Goal: Task Accomplishment & Management: Complete application form

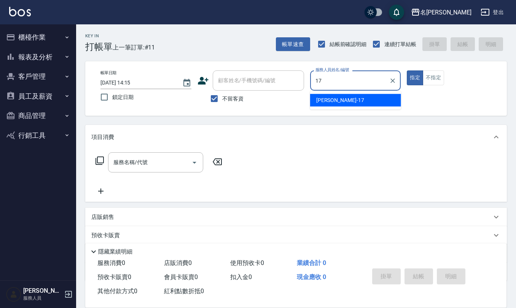
type input "[PERSON_NAME]-17"
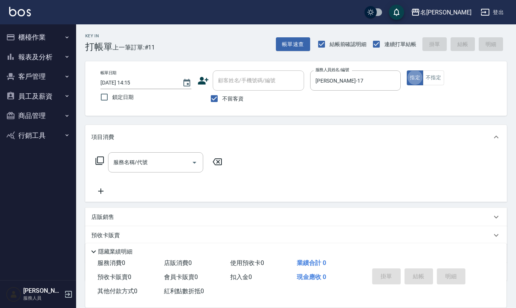
type button "true"
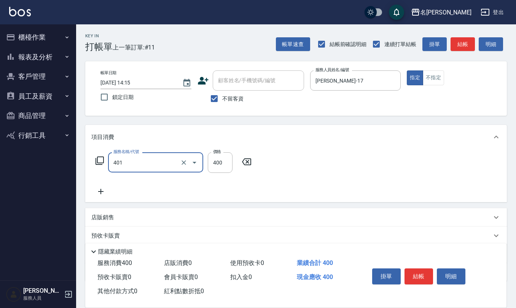
type input "剪髮(401)"
type input "450"
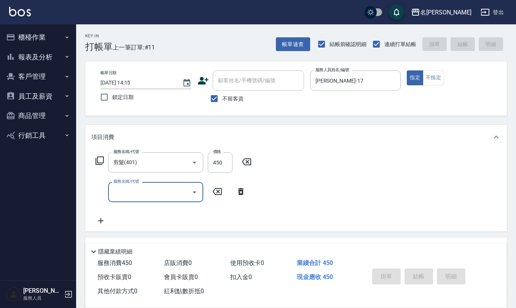
type input "[DATE] 15:35"
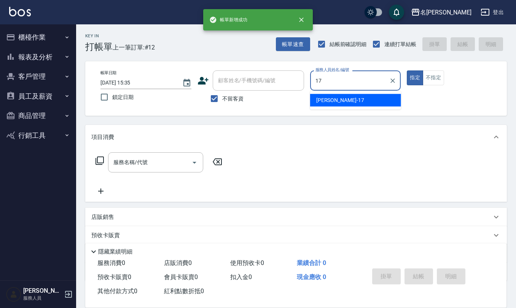
type input "[PERSON_NAME]-17"
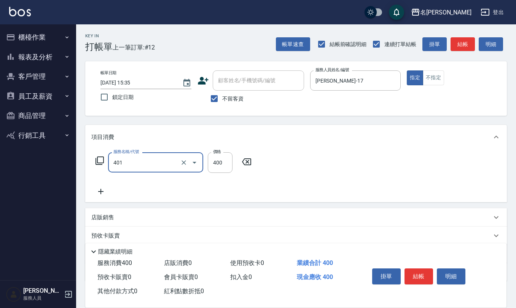
type input "剪髮(401)"
type input "450"
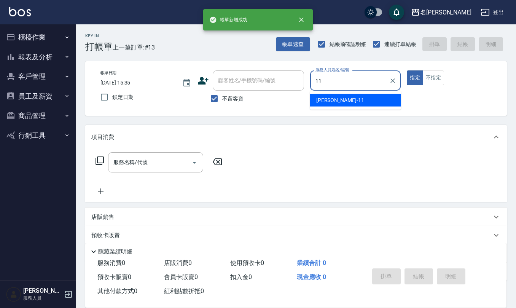
type input "[PERSON_NAME]橙-11"
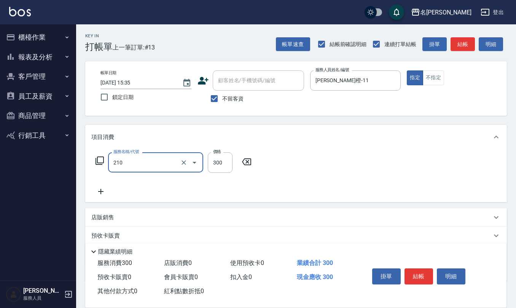
type input "[PERSON_NAME]洗髮精(210)"
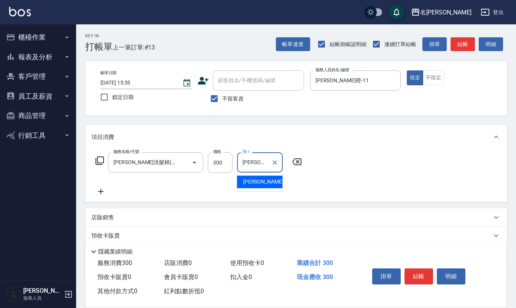
type input "[PERSON_NAME]橙-11"
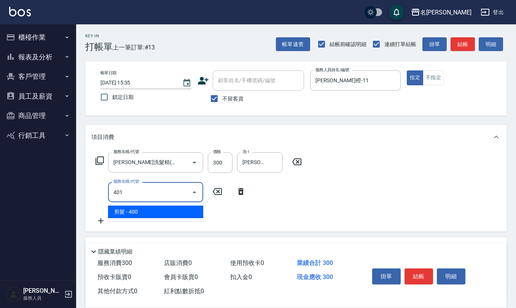
type input "剪髮(401)"
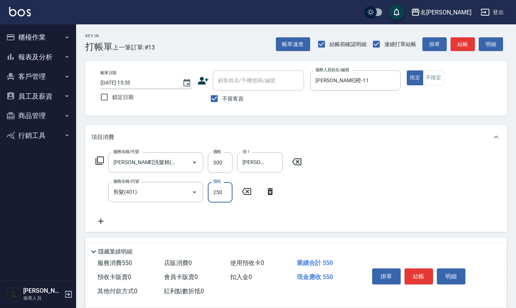
type input "250"
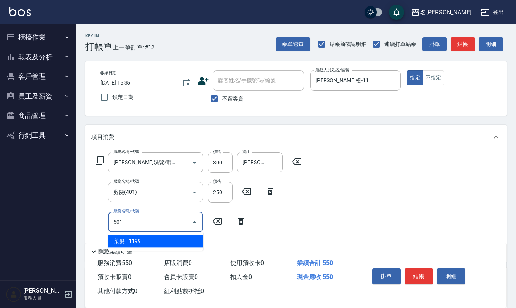
type input "染髮(501)"
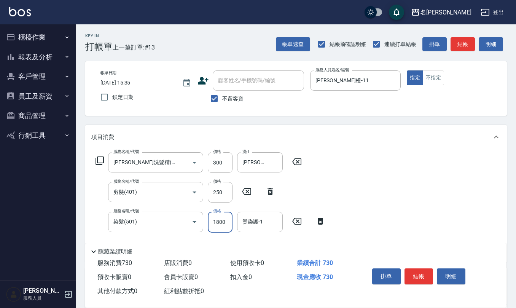
type input "1800"
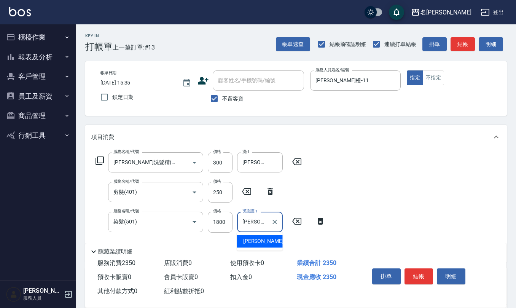
type input "[PERSON_NAME]橙-11"
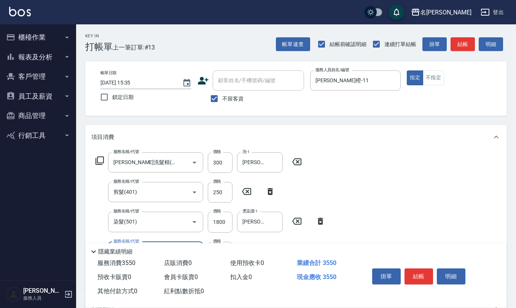
type input "水樣結構式1200(713)"
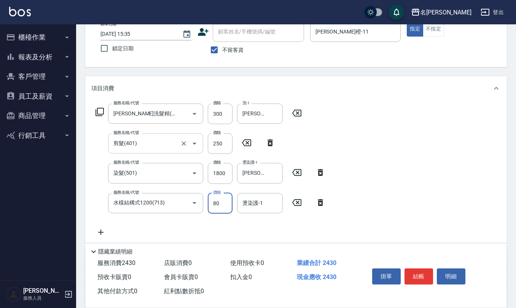
scroll to position [134, 0]
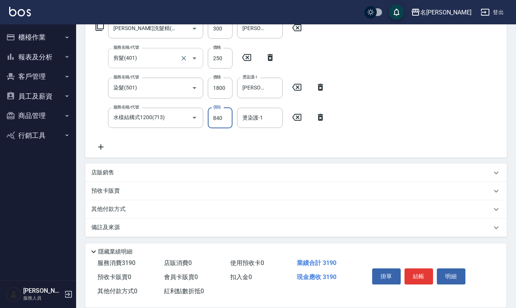
type input "840"
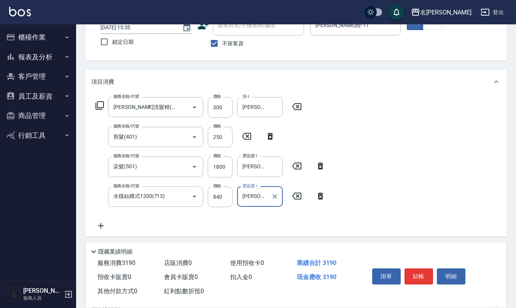
scroll to position [0, 0]
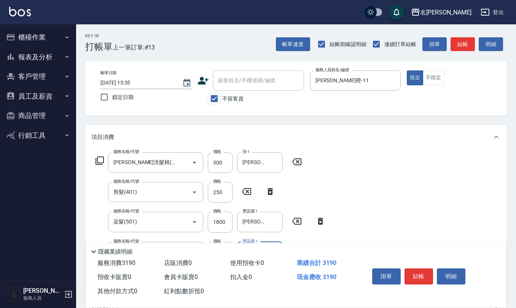
type input "[PERSON_NAME]橙-11"
click at [212, 98] on input "不留客資" at bounding box center [214, 99] width 16 height 16
checkbox input "false"
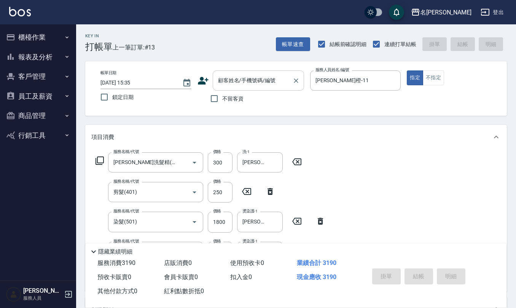
click at [218, 85] on input "顧客姓名/手機號碼/編號" at bounding box center [252, 80] width 73 height 13
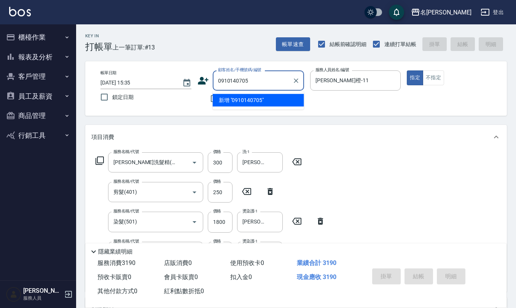
drag, startPoint x: 263, startPoint y: 79, endPoint x: 167, endPoint y: 80, distance: 95.9
click at [168, 80] on div "帳單日期 [DATE] 15:35 鎖定日期 顧客姓名/手機號碼/編號 0910140705 顧客姓名/手機號碼/編號 不留客資 服務人員姓名/編號 [PER…" at bounding box center [295, 88] width 403 height 36
type input "0910140705"
click at [200, 83] on icon at bounding box center [203, 81] width 11 height 8
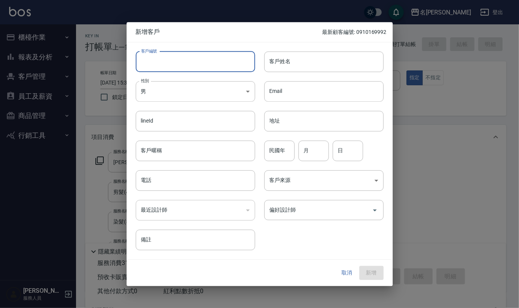
click at [189, 68] on input "客戶編號" at bounding box center [195, 61] width 119 height 21
paste input "0910140705"
type input "0910140705"
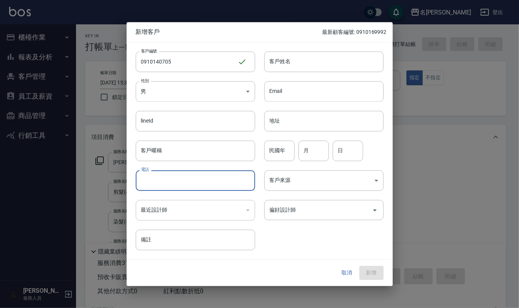
click at [167, 179] on input "電話" at bounding box center [195, 180] width 119 height 21
paste input "0910140705"
type input "0910140705"
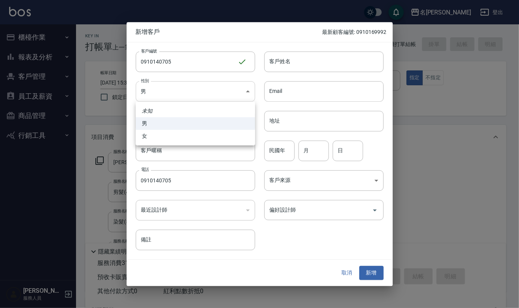
click at [205, 96] on body "名留仁二 登出 櫃檯作業 打帳單 帳單列表 現金收支登錄 材料自購登錄 每日結帳 排班表 報表及分析 報表目錄 店家區間累計表 店家日報表 互助日報表 互助月…" at bounding box center [259, 230] width 519 height 460
click at [193, 137] on li "女" at bounding box center [195, 136] width 119 height 13
type input "[DEMOGRAPHIC_DATA]"
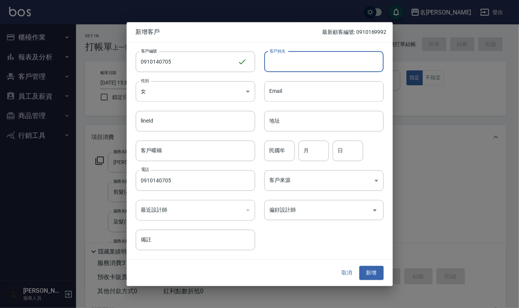
drag, startPoint x: 279, startPoint y: 62, endPoint x: 370, endPoint y: 2, distance: 109.9
click at [279, 62] on input "客戶姓名" at bounding box center [323, 61] width 119 height 21
type input "ㄍ"
type input "[PERSON_NAME]"
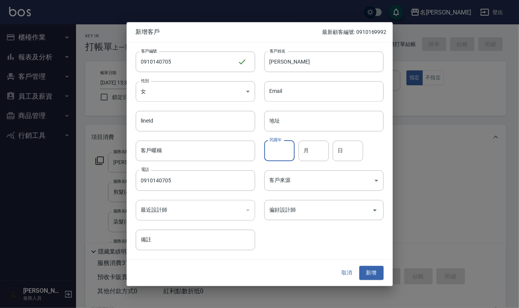
click at [290, 155] on input "民國年" at bounding box center [279, 150] width 30 height 21
type input "74"
type input "7"
type input "5"
click at [377, 269] on button "新增" at bounding box center [372, 273] width 24 height 14
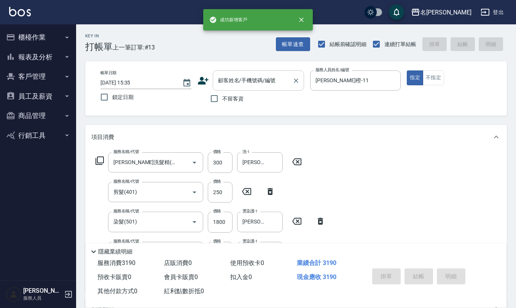
click at [259, 73] on div "顧客姓名/手機號碼/編號" at bounding box center [258, 80] width 91 height 20
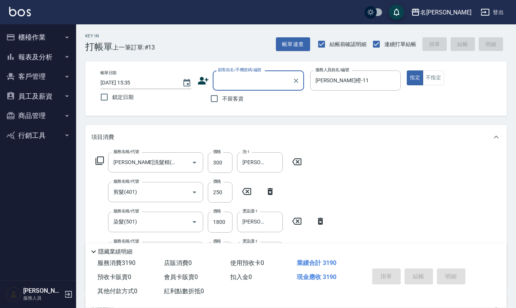
paste input "0910140705"
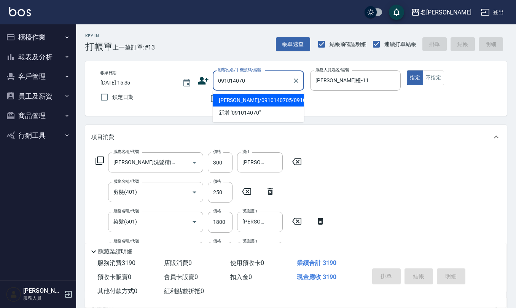
type input "[PERSON_NAME]/0910140705/0910140705"
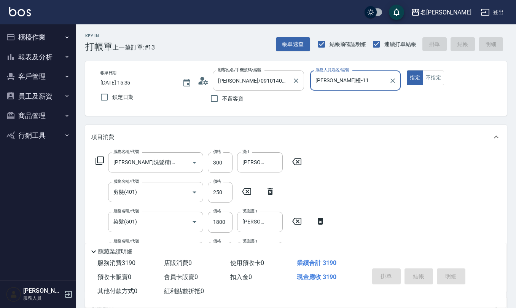
type input "[DATE] 15:36"
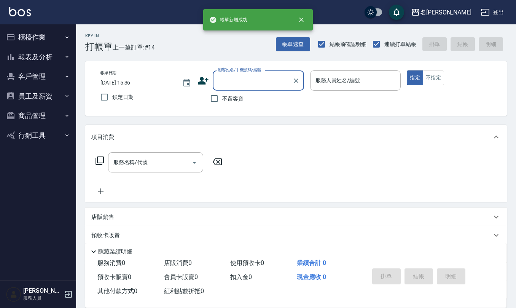
click at [228, 101] on span "不留客資" at bounding box center [232, 99] width 21 height 8
click at [222, 101] on input "不留客資" at bounding box center [214, 99] width 16 height 16
checkbox input "true"
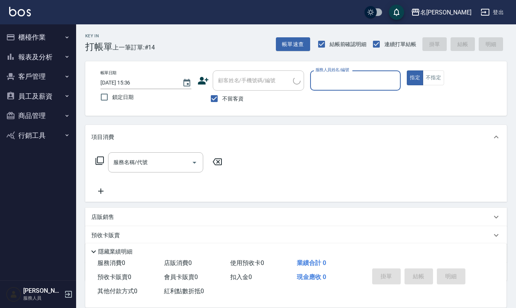
drag, startPoint x: 323, startPoint y: 72, endPoint x: 323, endPoint y: 77, distance: 4.6
click at [323, 77] on div "服務人員姓名/編號 服務人員姓名/編號" at bounding box center [355, 80] width 91 height 20
click at [46, 56] on button "報表及分析" at bounding box center [38, 57] width 70 height 20
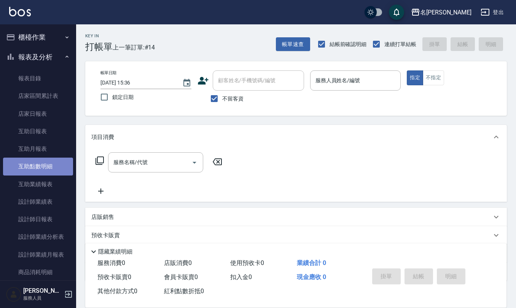
click at [41, 164] on link "互助點數明細" at bounding box center [38, 167] width 70 height 18
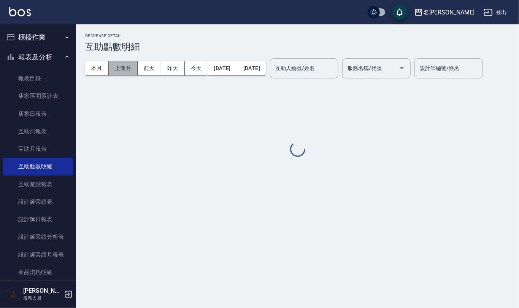
click at [113, 70] on button "上個月" at bounding box center [123, 68] width 29 height 14
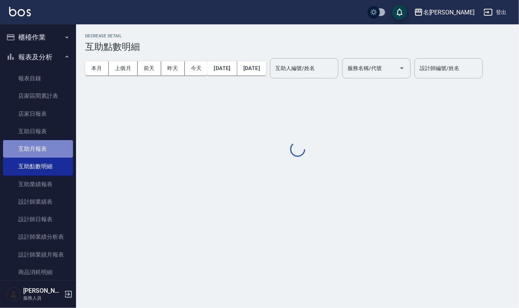
click at [43, 145] on link "互助月報表" at bounding box center [38, 149] width 70 height 18
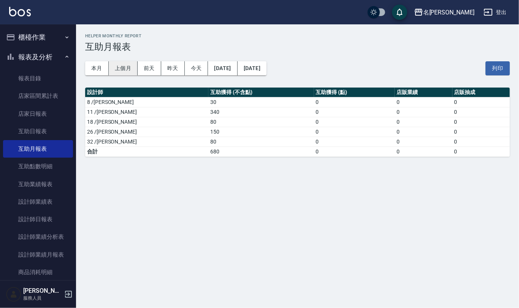
click at [127, 68] on button "上個月" at bounding box center [123, 68] width 29 height 14
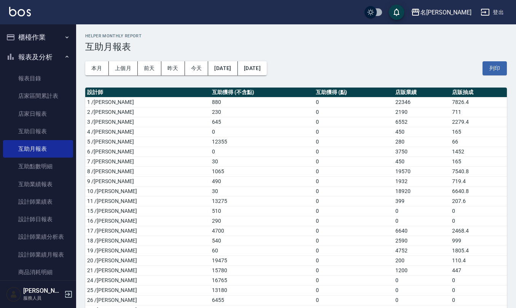
click at [30, 31] on button "櫃檯作業" at bounding box center [38, 37] width 70 height 20
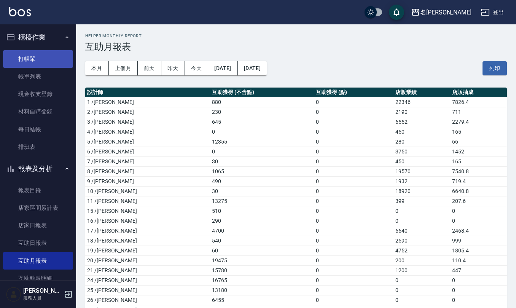
click at [37, 60] on link "打帳單" at bounding box center [38, 59] width 70 height 18
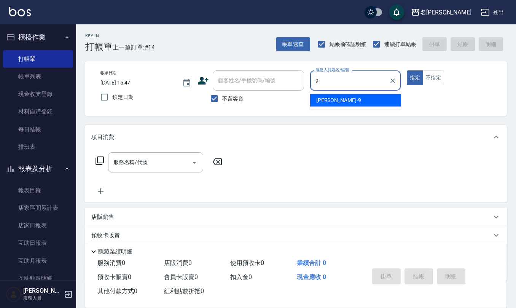
type input "[PERSON_NAME]-9"
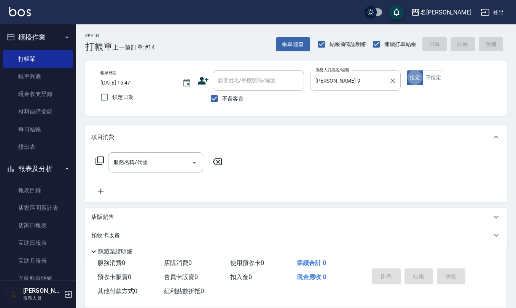
type button "true"
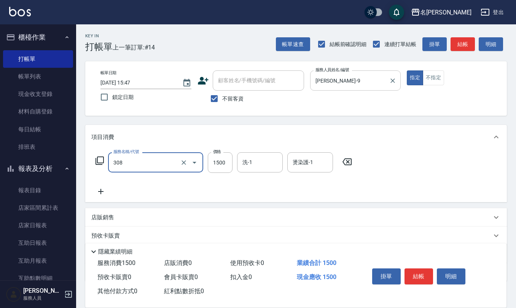
type input "效能離子燙1500(308)"
type input "1699"
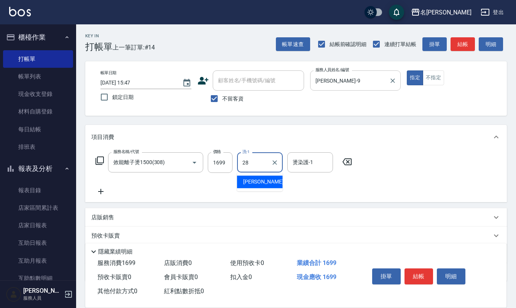
type input "[PERSON_NAME]-28"
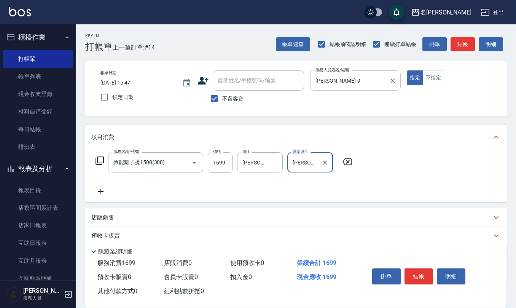
type input "[PERSON_NAME]-28"
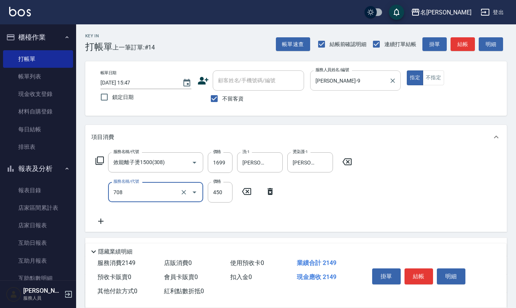
type input "松島舞鶴450(708)"
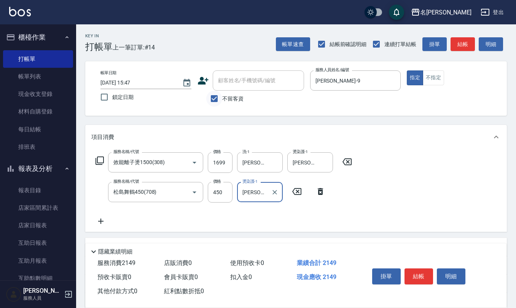
type input "[PERSON_NAME]-28"
click at [216, 97] on input "不留客資" at bounding box center [214, 99] width 16 height 16
checkbox input "false"
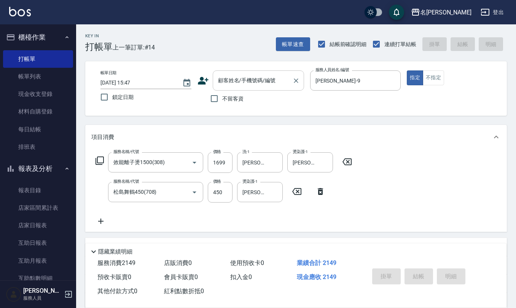
click at [228, 87] on div "顧客姓名/手機號碼/編號" at bounding box center [258, 80] width 91 height 20
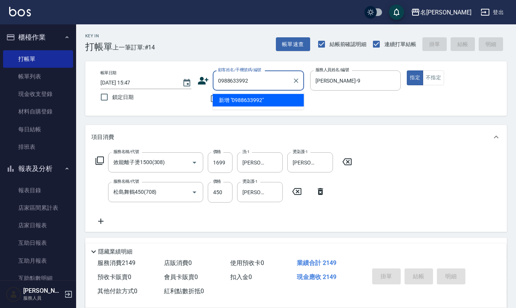
drag, startPoint x: 256, startPoint y: 81, endPoint x: 168, endPoint y: 70, distance: 88.5
click at [171, 81] on div "帳單日期 [DATE] 15:47 鎖定日期 顧客姓名/手機號碼/編號 0988633992 顧客姓名/手機號碼/編號 不留客資 服務人員姓名/編號 [PER…" at bounding box center [295, 88] width 403 height 36
type input "0988633992"
click at [202, 81] on icon at bounding box center [203, 81] width 11 height 8
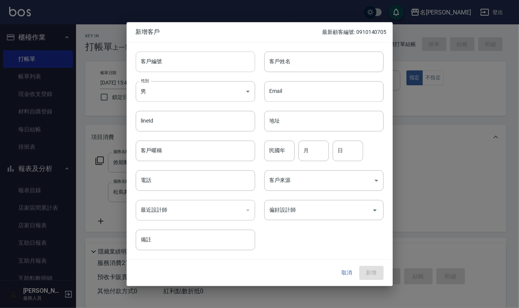
click at [193, 65] on input "客戶編號" at bounding box center [195, 61] width 119 height 21
paste input "0988633992"
type input "0988633992"
click at [181, 188] on input "電話" at bounding box center [195, 180] width 119 height 21
paste input "0988633992"
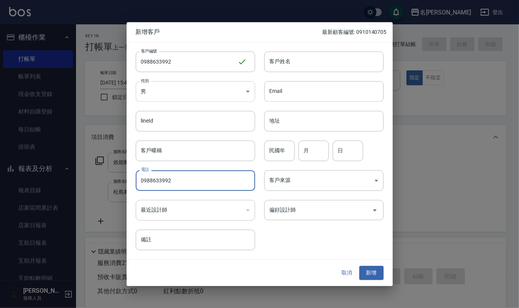
type input "0988633992"
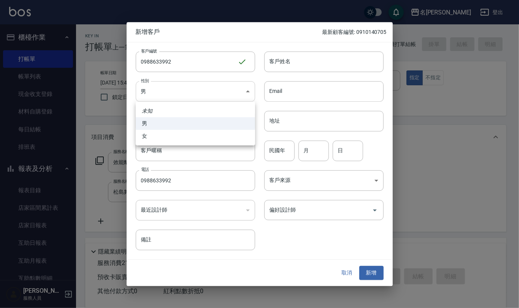
click at [209, 95] on body "名留仁二 登出 櫃檯作業 打帳單 帳單列表 現金收支登錄 材料自購登錄 每日結帳 排班表 報表及分析 報表目錄 店家區間累計表 店家日報表 互助日報表 互助月…" at bounding box center [259, 200] width 519 height 401
click at [188, 137] on li "女" at bounding box center [195, 136] width 119 height 13
type input "[DEMOGRAPHIC_DATA]"
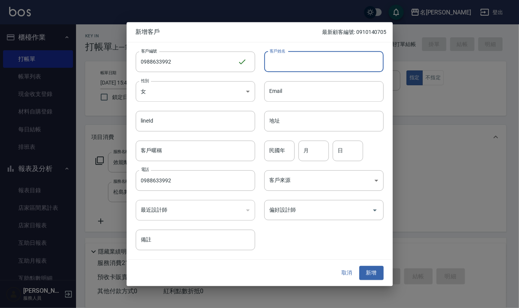
click at [284, 60] on input "客戶姓名" at bounding box center [323, 61] width 119 height 21
type input "[PERSON_NAME]"
click at [288, 148] on input "民國年" at bounding box center [279, 150] width 30 height 21
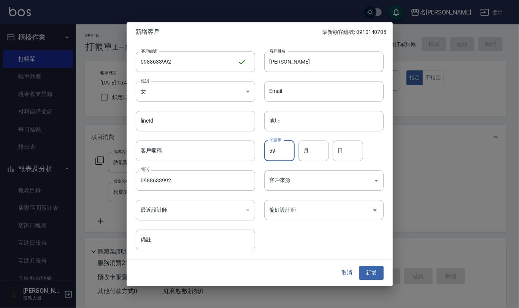
type input "59"
type input "6"
type input "16"
click at [368, 275] on button "新增" at bounding box center [372, 273] width 24 height 14
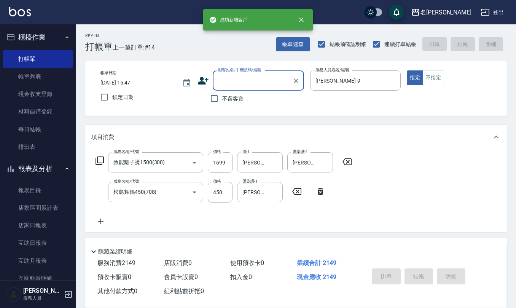
click at [244, 81] on input "顧客姓名/手機號碼/編號" at bounding box center [252, 80] width 73 height 13
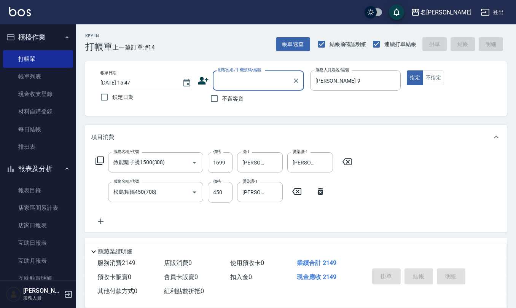
paste input "0988633992"
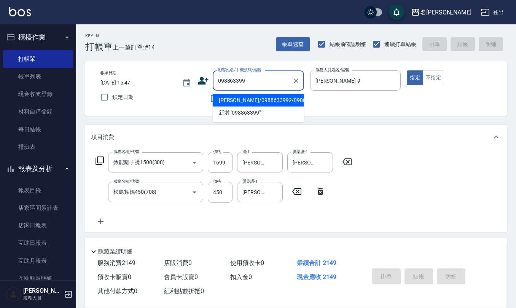
type input "[PERSON_NAME]/0988633992/0988633992"
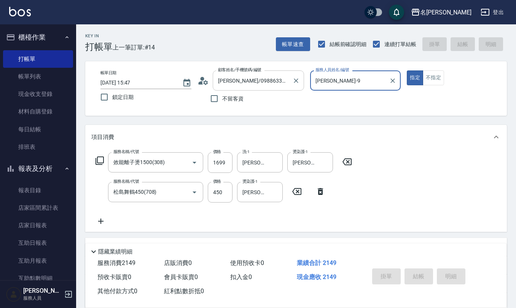
type input "[DATE] 15:48"
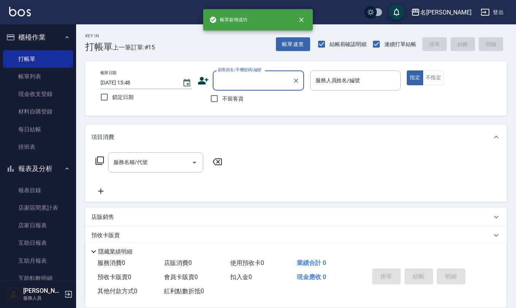
click at [234, 97] on span "不留客資" at bounding box center [232, 99] width 21 height 8
click at [222, 97] on input "不留客資" at bounding box center [214, 99] width 16 height 16
checkbox input "true"
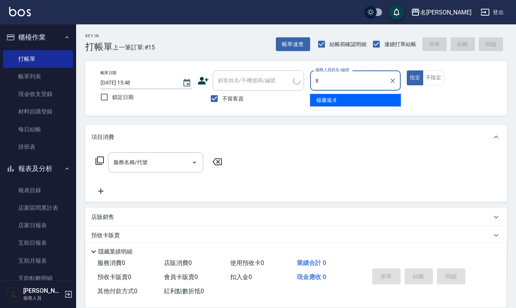
type input "[PERSON_NAME]-8"
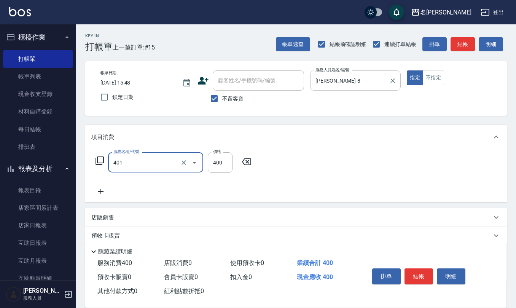
type input "剪髮(401)"
type input "400"
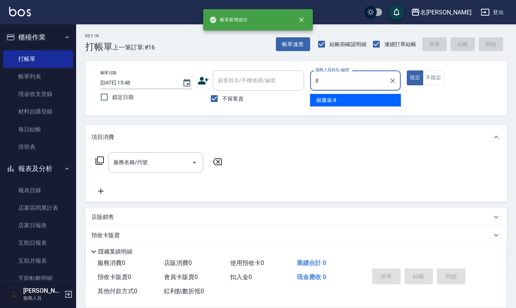
type input "[PERSON_NAME]-8"
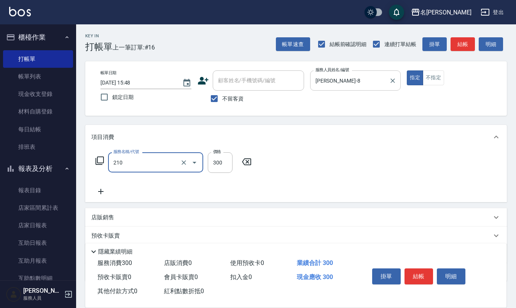
type input "[PERSON_NAME]洗髮精(210)"
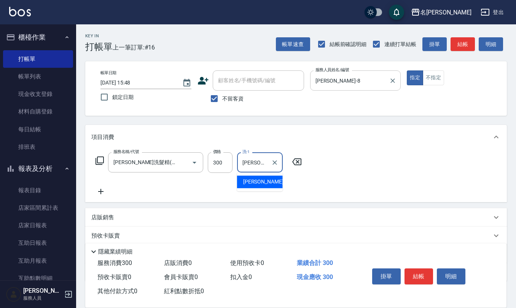
type input "[PERSON_NAME]-24"
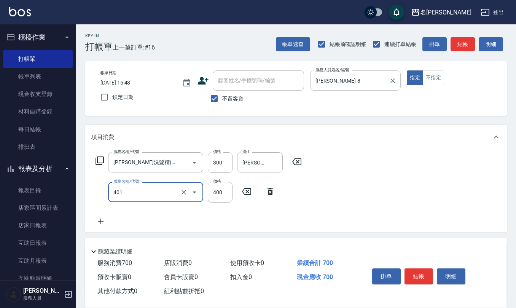
type input "剪髮(401)"
type input "200"
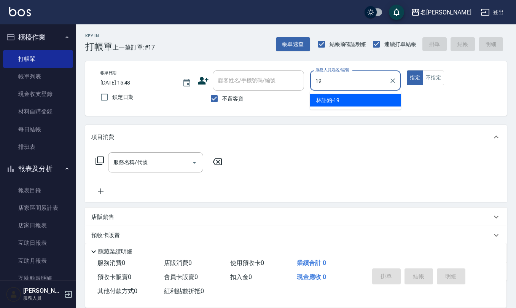
type input "[PERSON_NAME]-19"
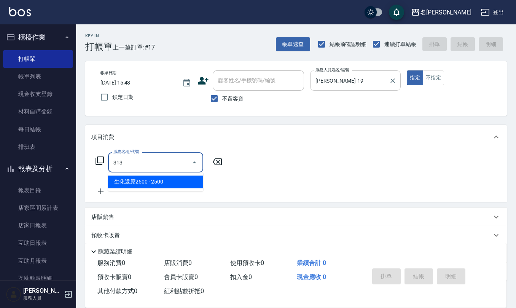
type input "生化還原2500(313)"
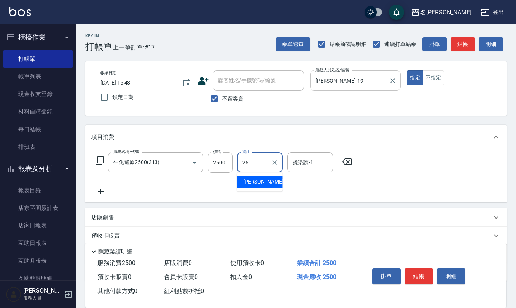
type input "[PERSON_NAME]-25"
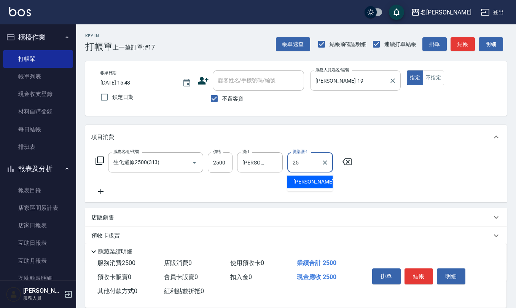
type input "[PERSON_NAME]-25"
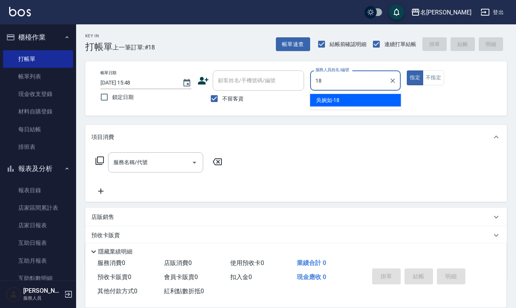
type input "[PERSON_NAME]-18"
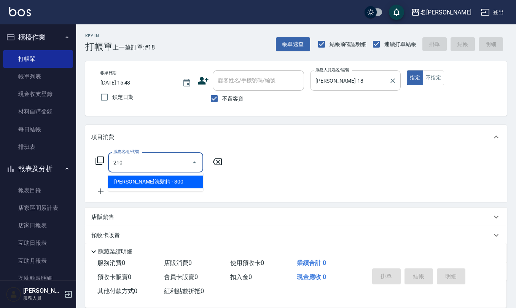
type input "[PERSON_NAME]洗髮精(210)"
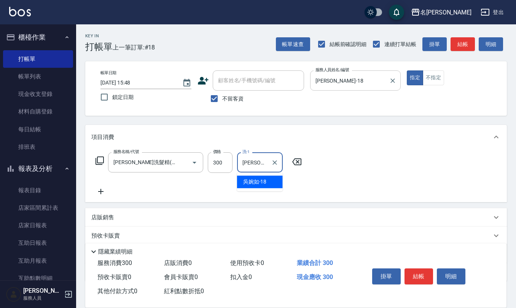
type input "[PERSON_NAME]-18"
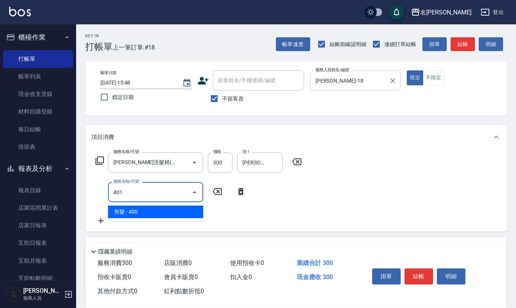
type input "剪髮(401)"
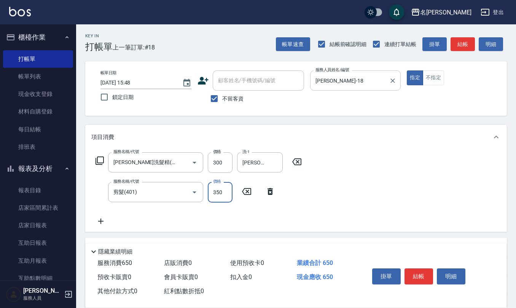
type input "350"
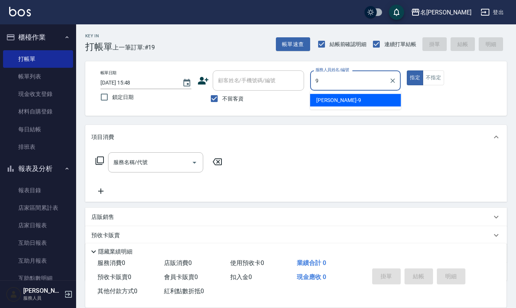
type input "[PERSON_NAME]-9"
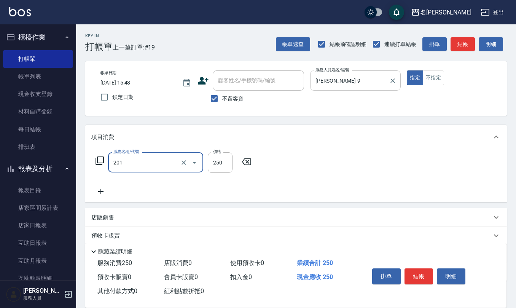
type input "洗髮(201)"
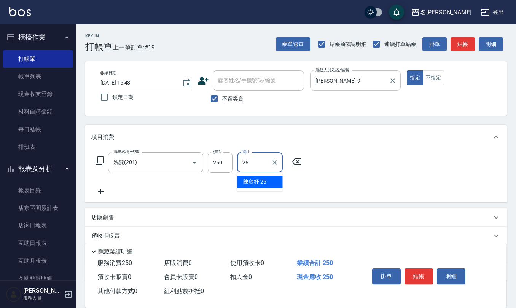
type input "[PERSON_NAME]-26"
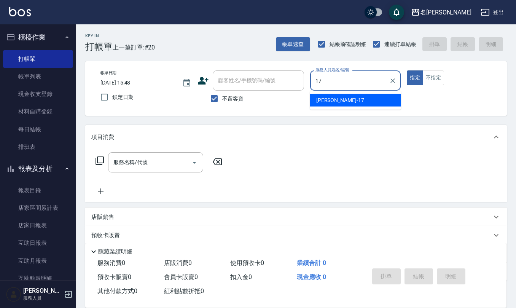
type input "[PERSON_NAME]-17"
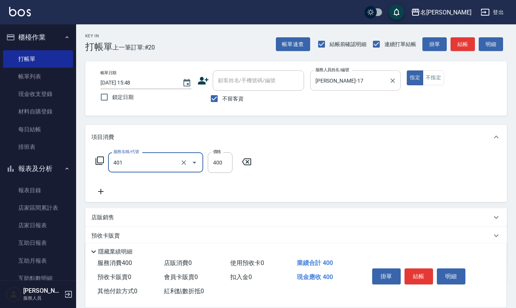
type input "剪髮(401)"
type input "450"
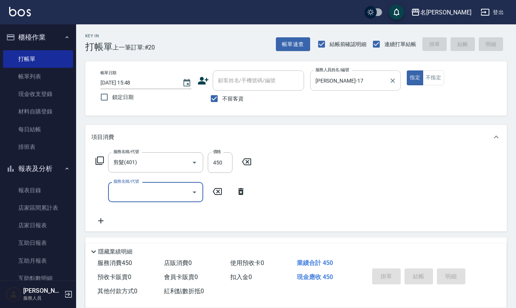
type input "[DATE] 15:49"
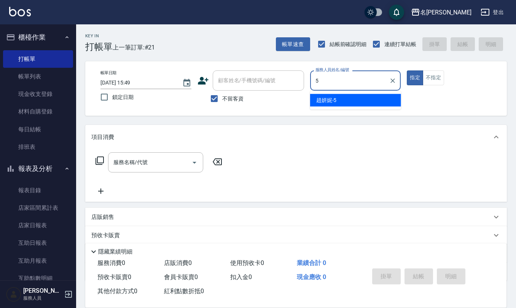
type input "[PERSON_NAME]5"
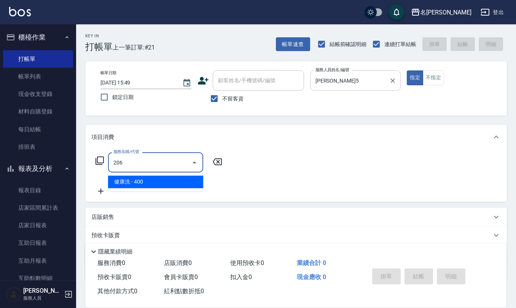
type input "健康洗(206)"
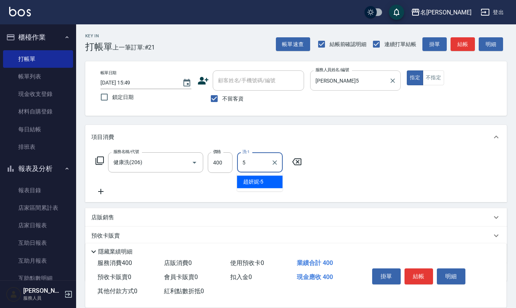
type input "[PERSON_NAME]5"
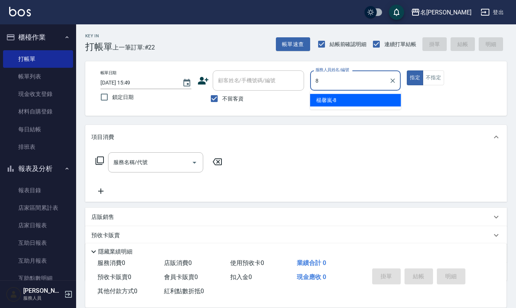
type input "[PERSON_NAME]-8"
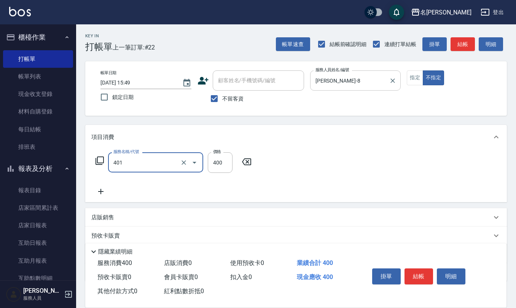
type input "剪髮(401)"
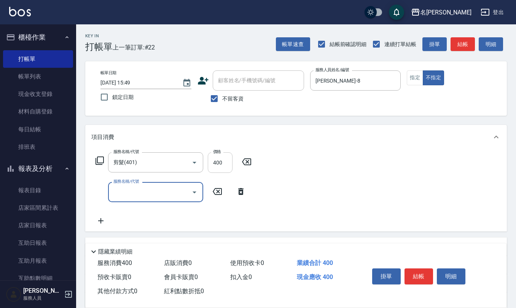
click at [220, 161] on input "400" at bounding box center [220, 162] width 25 height 21
type input "200"
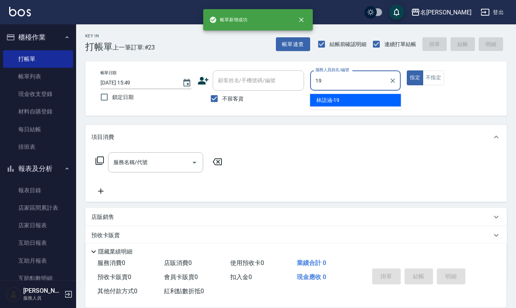
type input "[PERSON_NAME]-19"
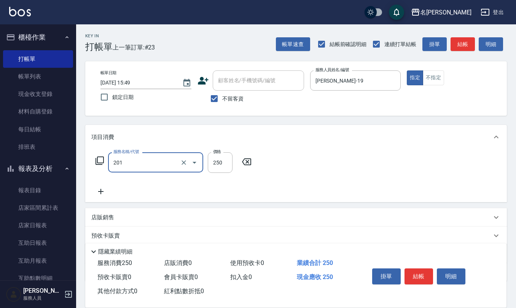
type input "洗髮(201)"
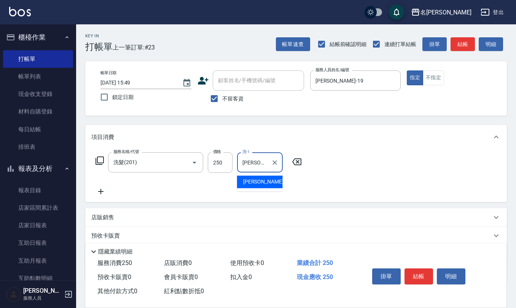
type input "[PERSON_NAME]-32"
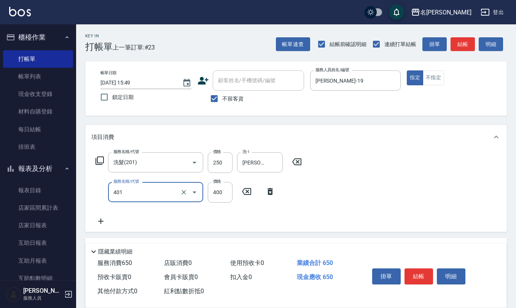
type input "剪髮(401)"
type input "500"
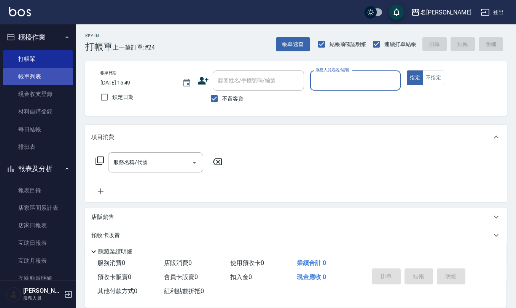
click at [45, 81] on link "帳單列表" at bounding box center [38, 77] width 70 height 18
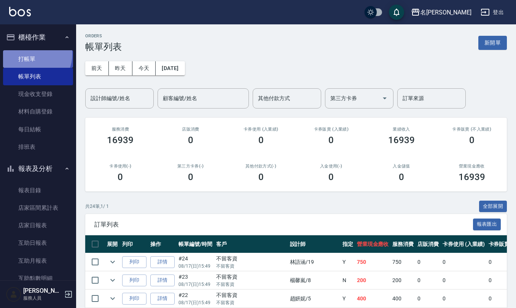
click at [30, 54] on link "打帳單" at bounding box center [38, 59] width 70 height 18
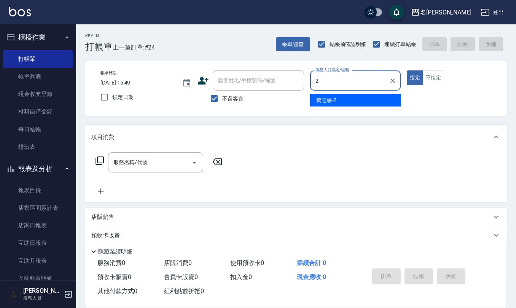
type input "黃慧敏-2"
type button "true"
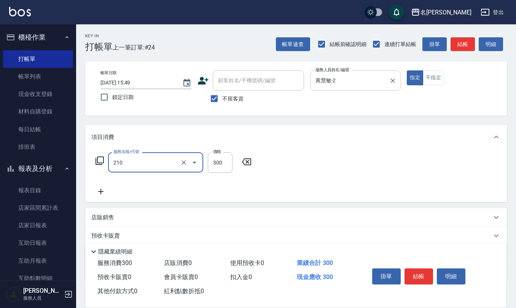
type input "[PERSON_NAME]洗髮精(210)"
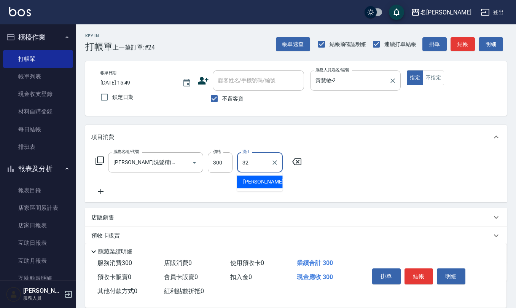
type input "[PERSON_NAME]-32"
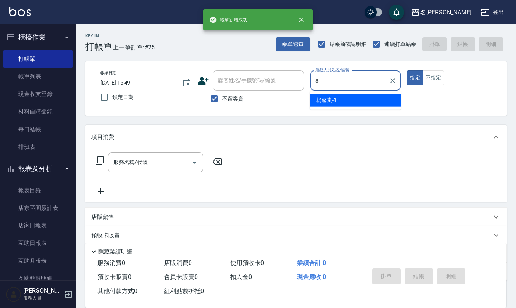
type input "[PERSON_NAME]-8"
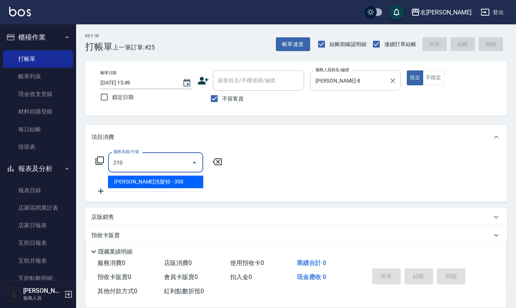
type input "[PERSON_NAME]洗髮精(210)"
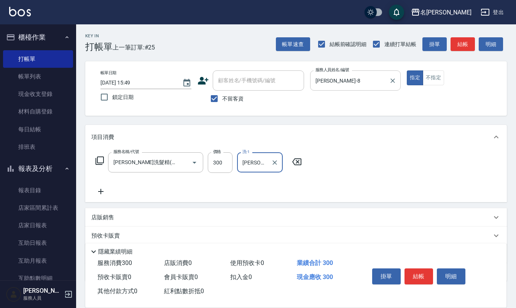
type input "[PERSON_NAME]-8"
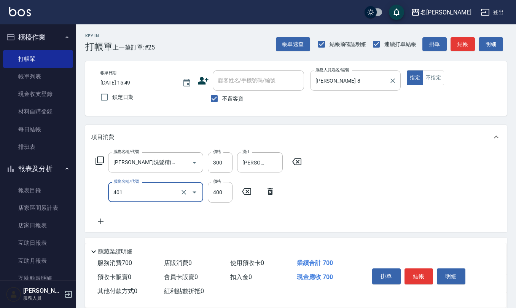
type input "剪髮(401)"
type input "200"
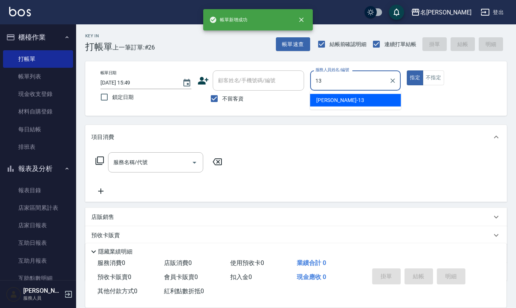
type input "[PERSON_NAME]-13"
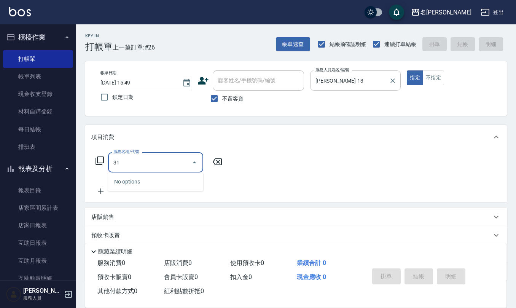
type input "3"
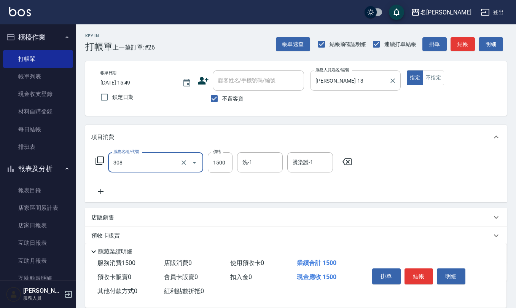
type input "效能離子燙1500(308)"
type input "1299"
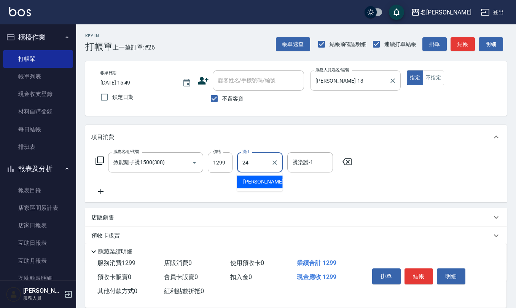
type input "[PERSON_NAME]-24"
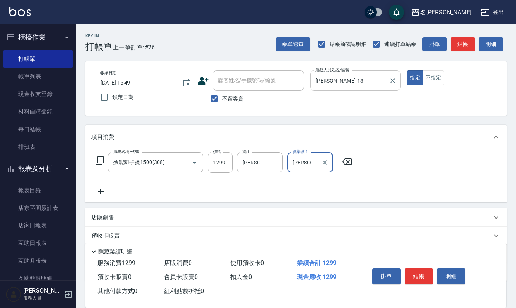
type input "[PERSON_NAME]-24"
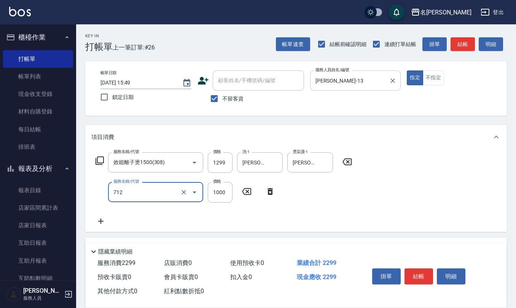
type input "[DEMOGRAPHIC_DATA]蘭洋甘菊1000(712)"
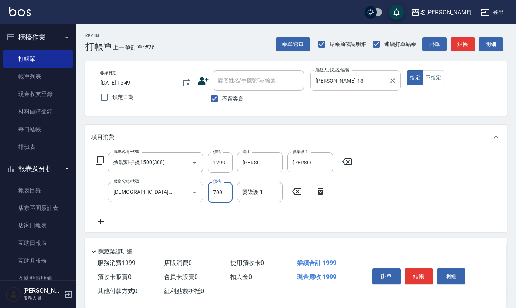
type input "700"
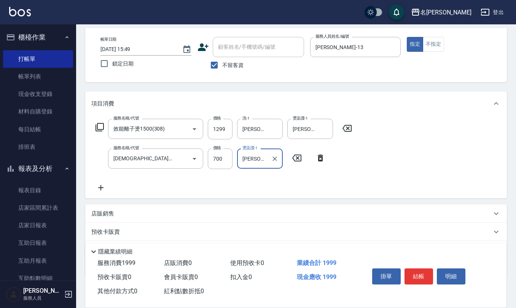
scroll to position [75, 0]
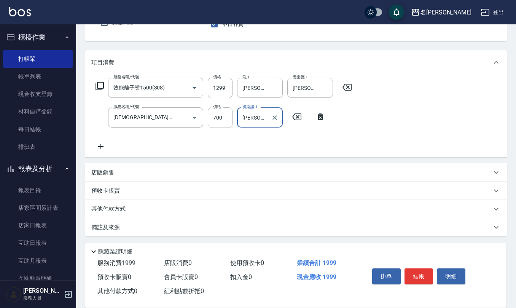
type input "[PERSON_NAME]-24"
click at [127, 232] on div "備註及來源" at bounding box center [296, 227] width 422 height 18
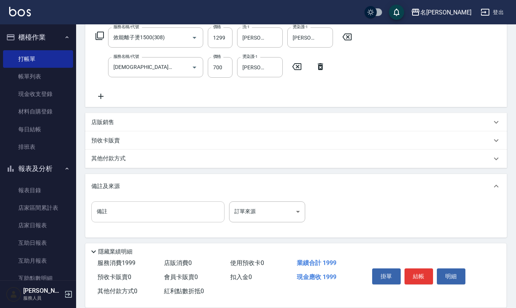
scroll to position [126, 0]
drag, startPoint x: 160, startPoint y: 213, endPoint x: 160, endPoint y: 205, distance: 7.6
click at [160, 213] on input "備註" at bounding box center [157, 211] width 133 height 21
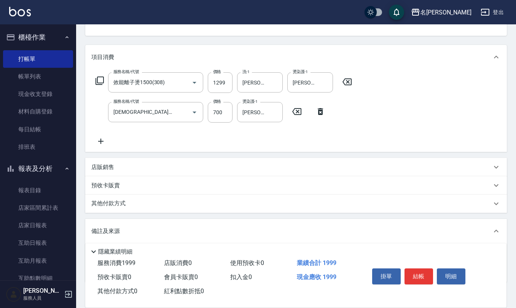
scroll to position [0, 0]
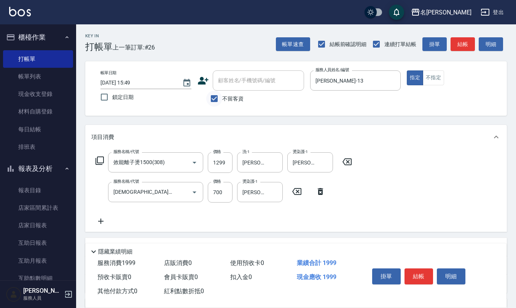
type input "有氧1299"
click at [215, 100] on input "不留客資" at bounding box center [214, 99] width 16 height 16
checkbox input "false"
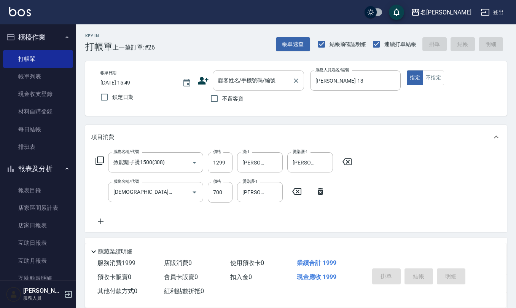
click at [224, 78] on div "顧客姓名/手機號碼/編號 顧客姓名/手機號碼/編號" at bounding box center [258, 80] width 91 height 20
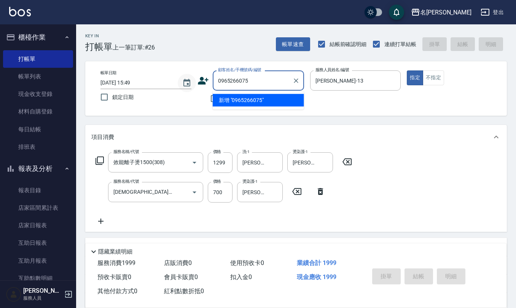
drag, startPoint x: 253, startPoint y: 80, endPoint x: 194, endPoint y: 91, distance: 59.6
click at [185, 84] on div "帳單日期 [DATE] 15:49 鎖定日期 顧客姓名/手機號碼/編號 0965266075 顧客姓名/手機號碼/編號 不留客資 服務人員姓名/編號 [PER…" at bounding box center [295, 88] width 403 height 36
type input "0965266075"
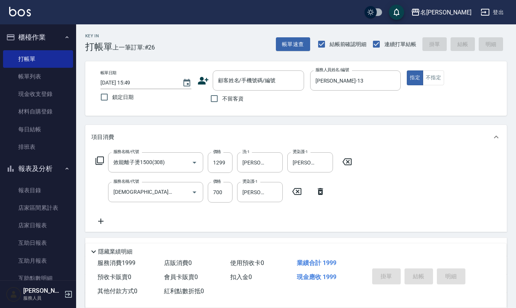
click at [199, 78] on icon at bounding box center [202, 80] width 11 height 11
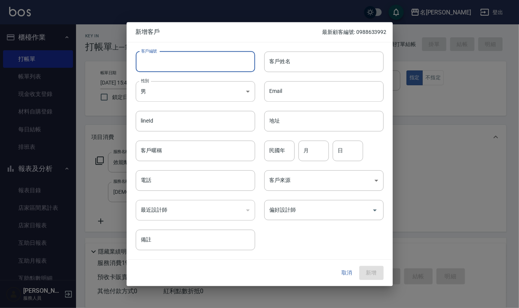
click at [198, 68] on input "客戶編號" at bounding box center [195, 61] width 119 height 21
paste input "0965266075"
type input "0965266075"
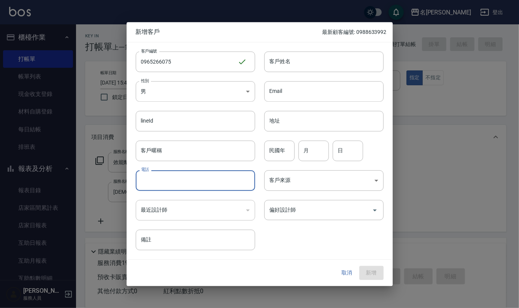
click at [186, 181] on input "電話" at bounding box center [195, 180] width 119 height 21
paste input "0965266075"
type input "0965266075"
click at [213, 102] on div "lineId lineId" at bounding box center [191, 117] width 129 height 30
click at [215, 96] on body "名留仁二 登出 櫃檯作業 打帳單 帳單列表 現金收支登錄 材料自購登錄 每日結帳 排班表 報表及分析 報表目錄 店家區間累計表 店家日報表 互助日報表 互助月…" at bounding box center [259, 226] width 519 height 452
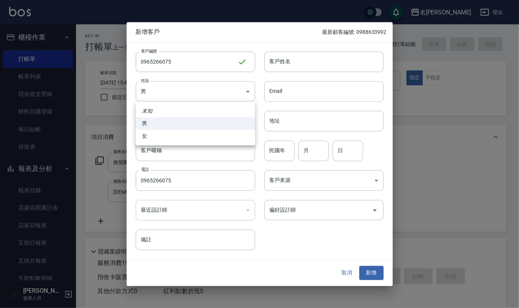
click at [206, 134] on li "女" at bounding box center [195, 136] width 119 height 13
type input "[DEMOGRAPHIC_DATA]"
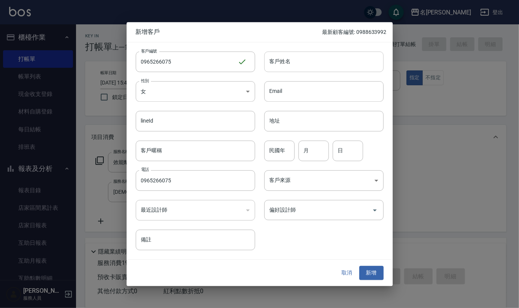
click at [291, 68] on input "客戶姓名" at bounding box center [323, 61] width 119 height 21
type input "[PERSON_NAME]"
click at [288, 158] on input "民國年" at bounding box center [279, 150] width 30 height 21
type input "99"
type input "2"
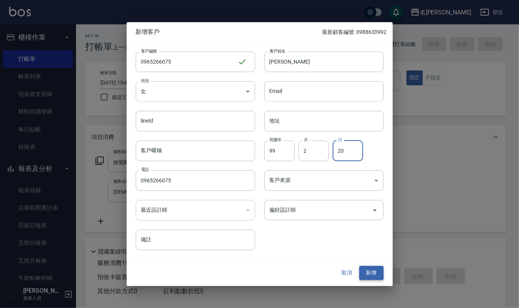
type input "20"
click at [371, 274] on button "新增" at bounding box center [372, 273] width 24 height 14
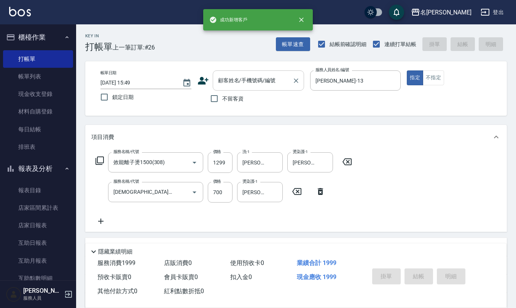
click at [244, 81] on input "顧客姓名/手機號碼/編號" at bounding box center [252, 80] width 73 height 13
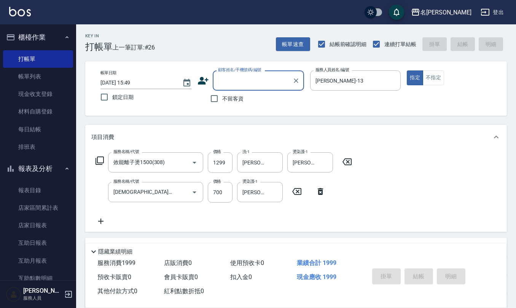
paste input "0965266075"
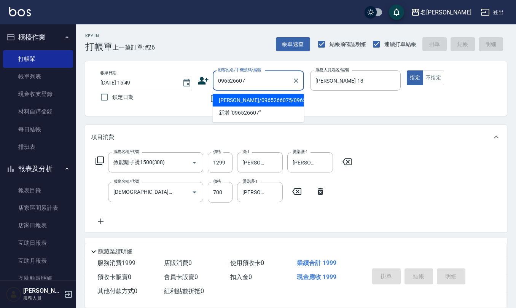
type input "[PERSON_NAME]/0965266075/0965266075"
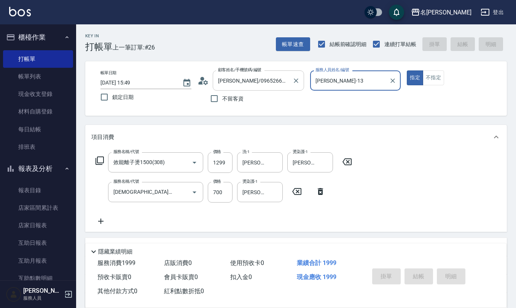
type input "[DATE] 15:51"
